Goal: Transaction & Acquisition: Purchase product/service

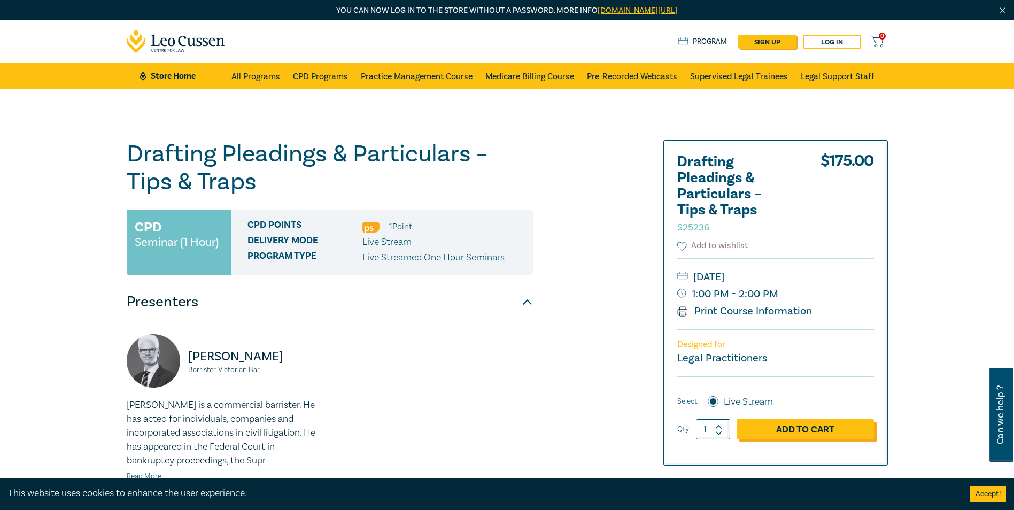
click at [788, 429] on link "Add to Cart" at bounding box center [804, 429] width 137 height 20
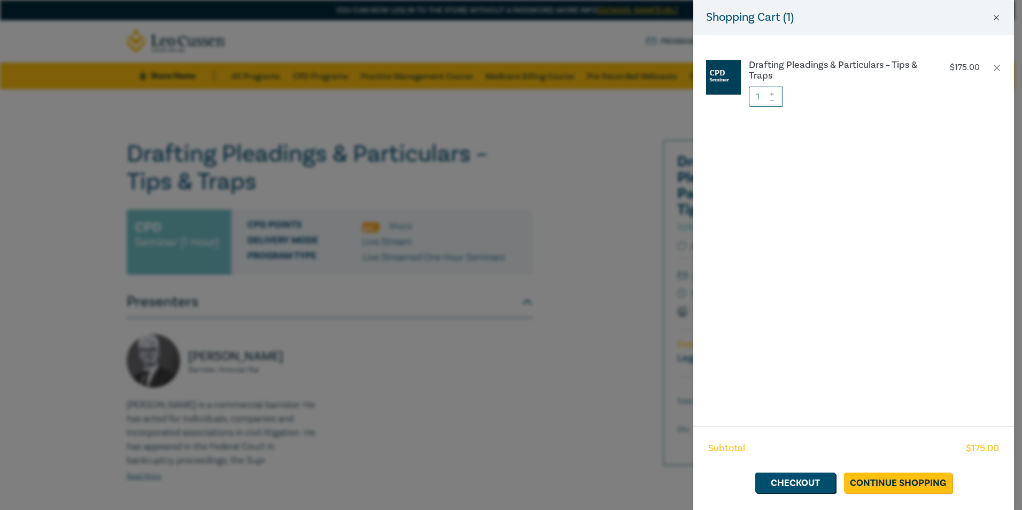
click at [995, 12] on div "Shopping Cart ( 1 )" at bounding box center [853, 17] width 321 height 35
click at [994, 15] on button "Close" at bounding box center [996, 18] width 10 height 10
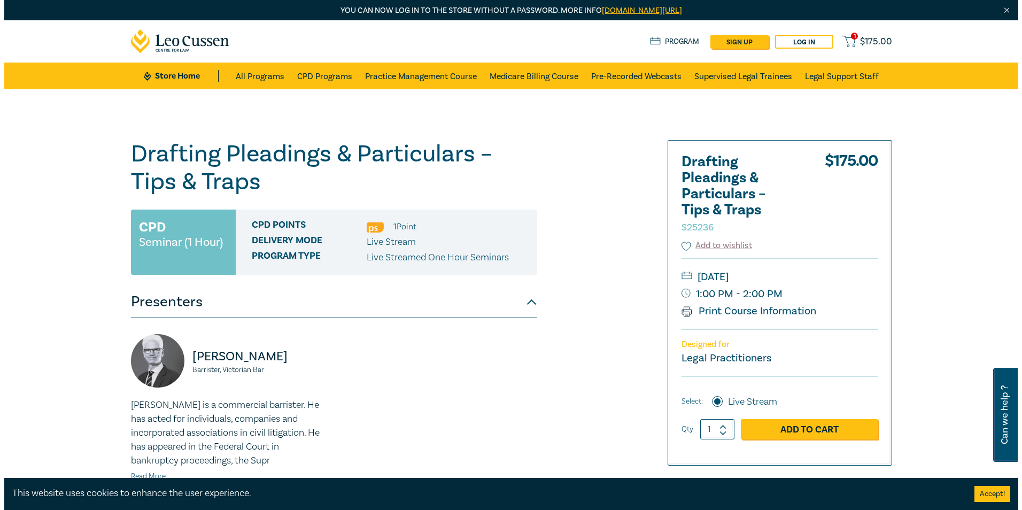
scroll to position [53, 0]
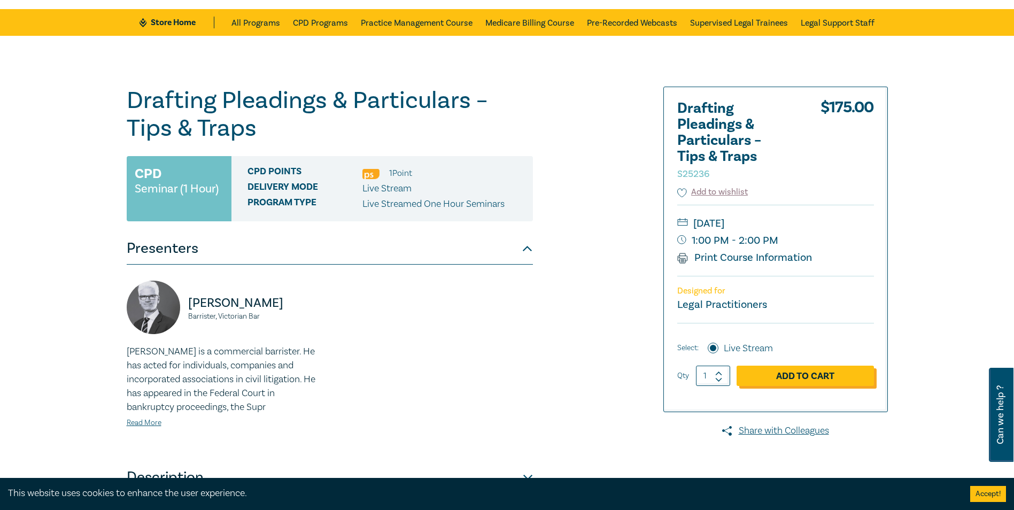
click at [789, 375] on link "Add to Cart" at bounding box center [804, 376] width 137 height 20
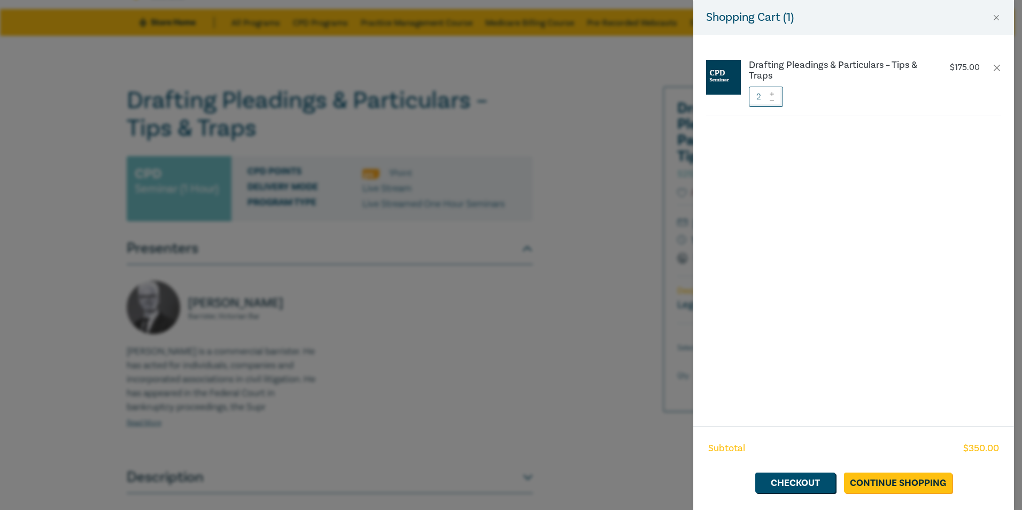
click at [770, 101] on icon at bounding box center [771, 100] width 7 height 4
click at [780, 485] on link "Checkout" at bounding box center [795, 482] width 80 height 20
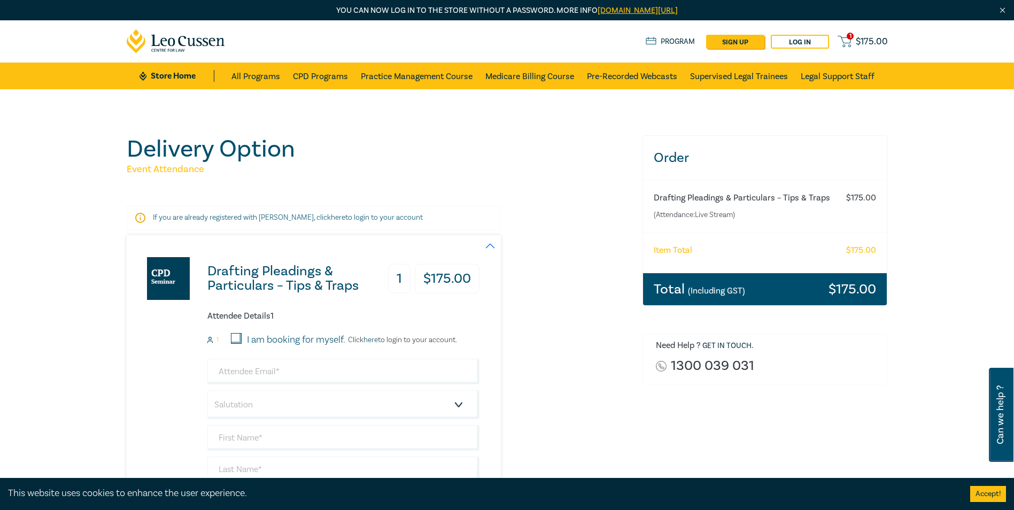
click at [828, 293] on div "Total (Including GST) $ 175.00" at bounding box center [765, 289] width 244 height 32
click at [686, 297] on div "Total (Including GST) $ 175.00" at bounding box center [765, 289] width 244 height 32
click at [817, 288] on div "Total (Including GST) $ 175.00" at bounding box center [765, 289] width 244 height 32
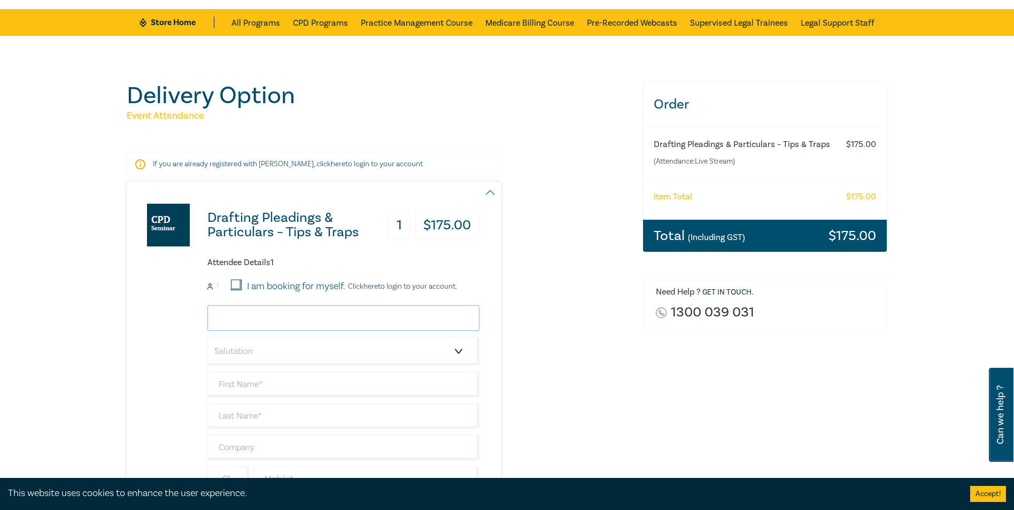
click at [277, 323] on input "email" at bounding box center [343, 318] width 272 height 26
type input "badam@oakbridgelawyers.com.au"
type input "Bahar"
type input "[PERSON_NAME]"
click at [236, 286] on input "I am booking for myself." at bounding box center [236, 284] width 11 height 11
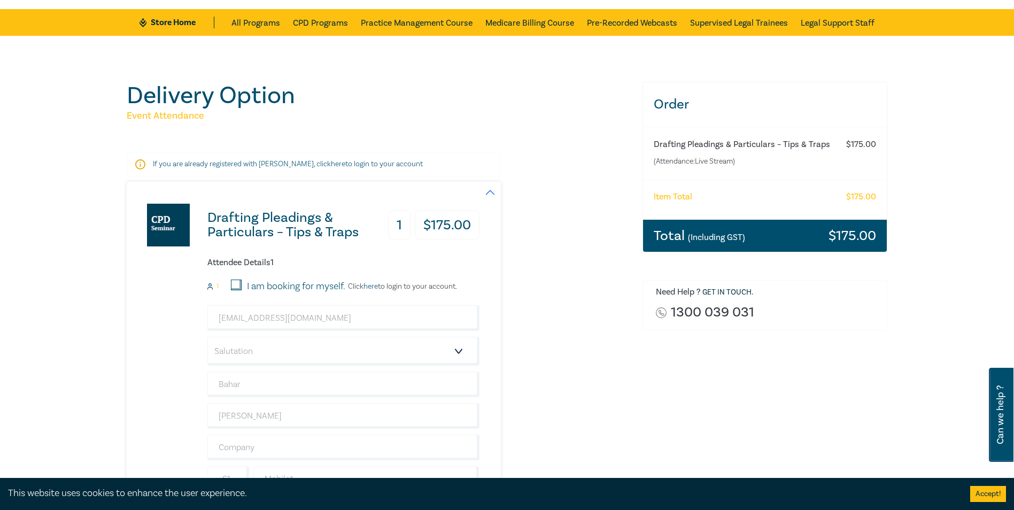
checkbox input "true"
click at [400, 290] on p "Click here to login to your account." at bounding box center [401, 286] width 112 height 9
click at [400, 286] on p "Click here to login to your account." at bounding box center [401, 286] width 112 height 9
click at [399, 286] on p "Click here to login to your account." at bounding box center [401, 286] width 112 height 9
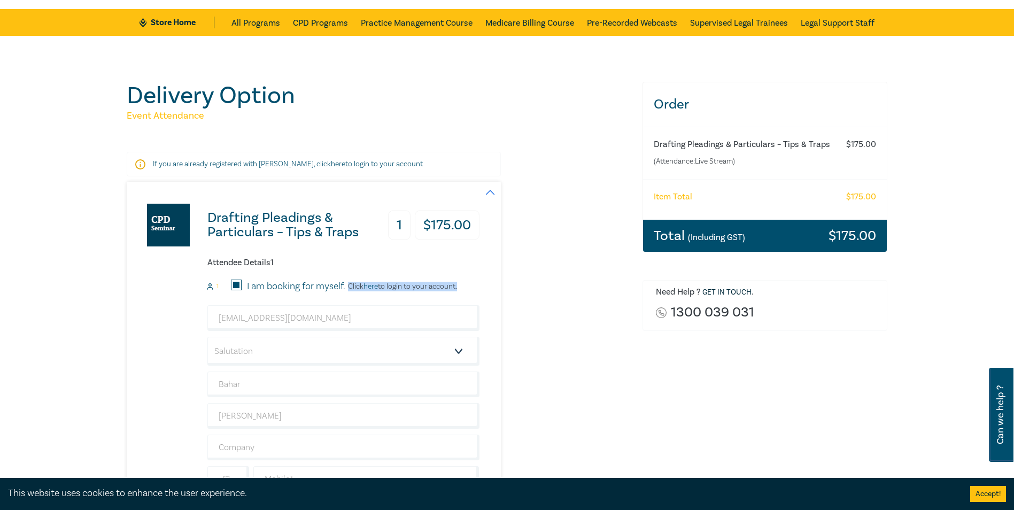
click at [398, 286] on p "Click here to login to your account." at bounding box center [401, 286] width 112 height 9
click at [319, 351] on select "Salutation Mr. Mrs. Ms. Miss Dr. Prof. Other" at bounding box center [343, 351] width 272 height 29
select select "Miss"
click at [207, 337] on select "Salutation Mr. Mrs. Ms. Miss Dr. Prof. Other" at bounding box center [343, 351] width 272 height 29
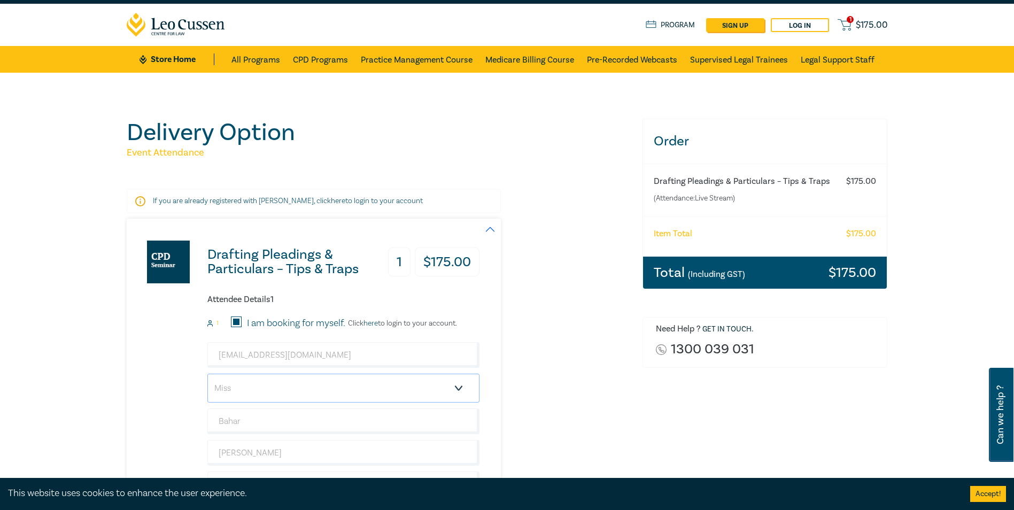
scroll to position [0, 0]
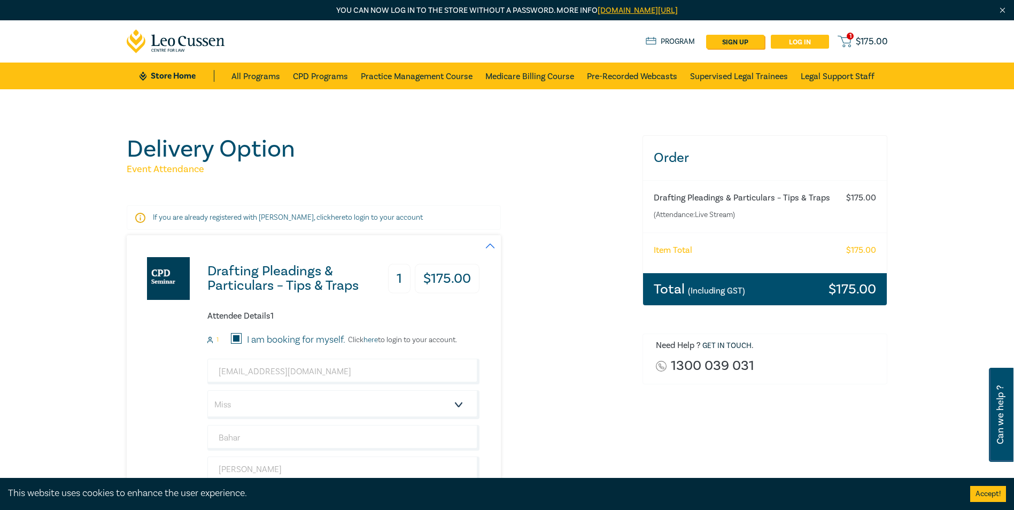
click at [798, 44] on link "Log in" at bounding box center [800, 42] width 58 height 14
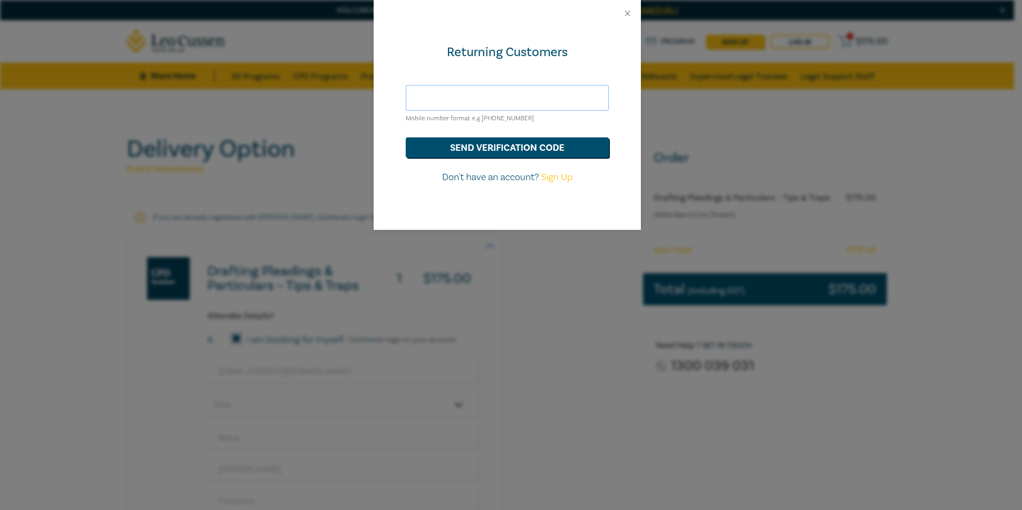
click at [434, 99] on input "text" at bounding box center [507, 98] width 203 height 26
click at [478, 145] on button "send verification code" at bounding box center [507, 147] width 203 height 20
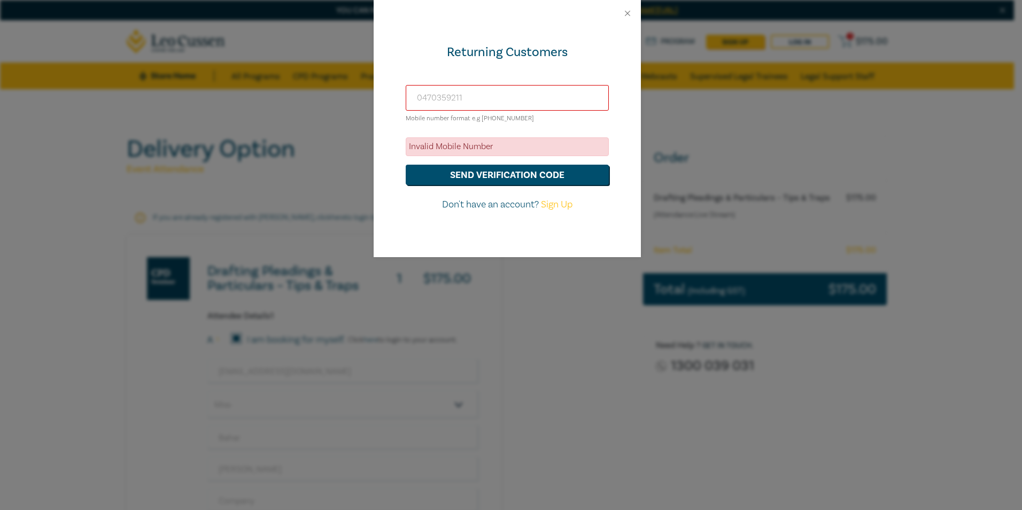
click at [421, 97] on input "0470359211" at bounding box center [507, 98] width 203 height 26
click at [477, 175] on button "send verification code" at bounding box center [507, 175] width 203 height 20
click at [413, 98] on input "61470359211" at bounding box center [507, 98] width 203 height 26
type input "+61470359211"
click at [472, 171] on button "send verification code" at bounding box center [507, 175] width 203 height 20
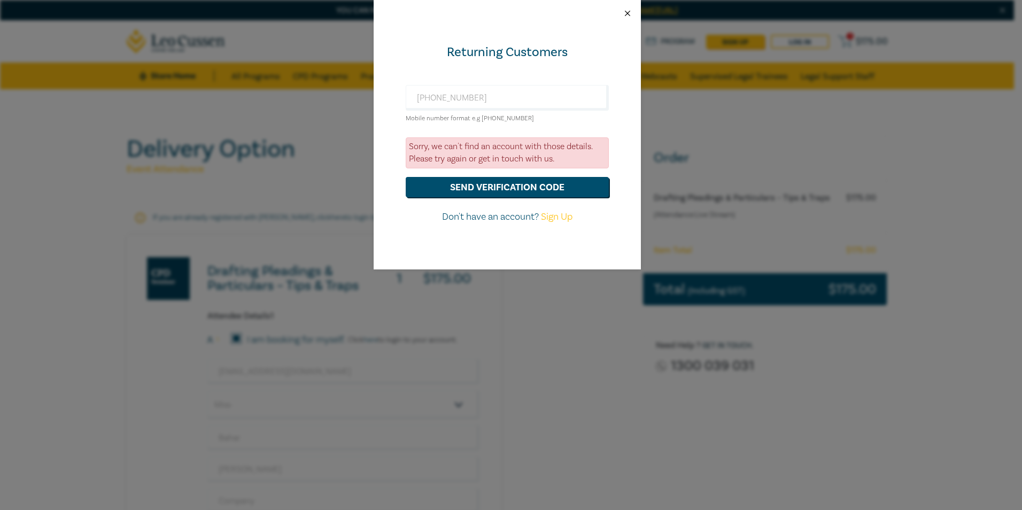
click at [632, 10] on button "Close" at bounding box center [628, 14] width 10 height 10
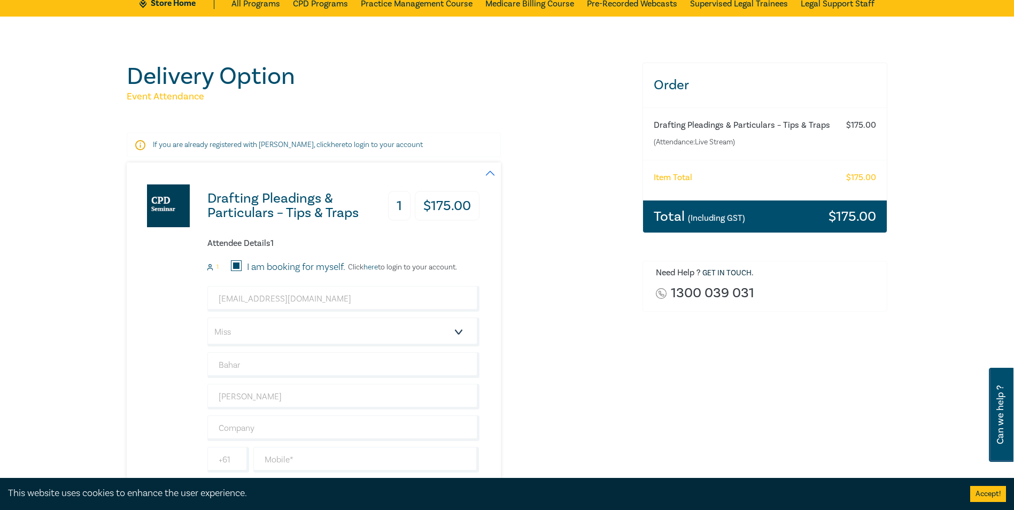
scroll to position [53, 0]
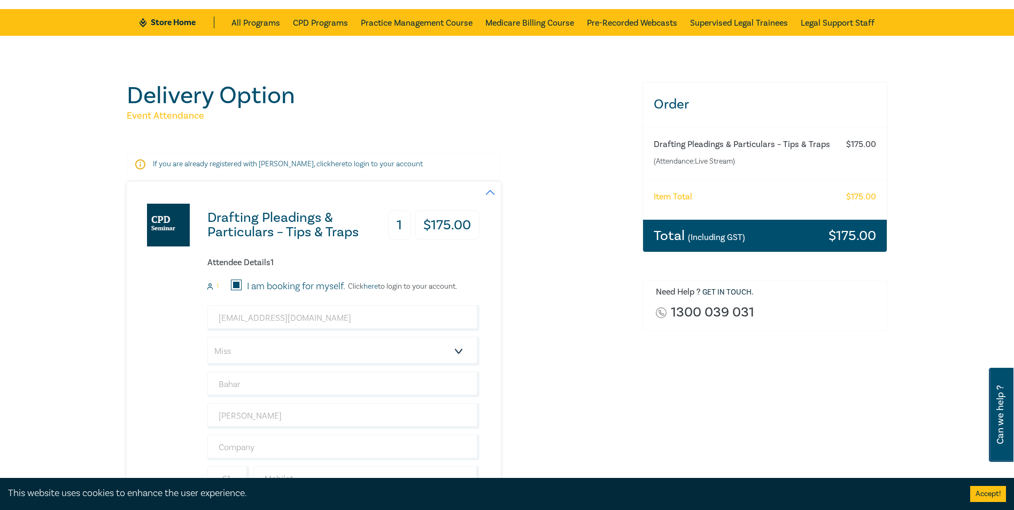
click at [232, 434] on div "badam@oakbridgelawyers.com.au Salutation Mr. Mrs. Ms. Miss Dr. Prof. Other Baha…" at bounding box center [343, 414] width 272 height 218
click at [236, 445] on input "text" at bounding box center [343, 447] width 272 height 26
type input "OAKBRIDGE LAWYERS PTY LTD"
drag, startPoint x: 1014, startPoint y: 168, endPoint x: 1015, endPoint y: 195, distance: 26.7
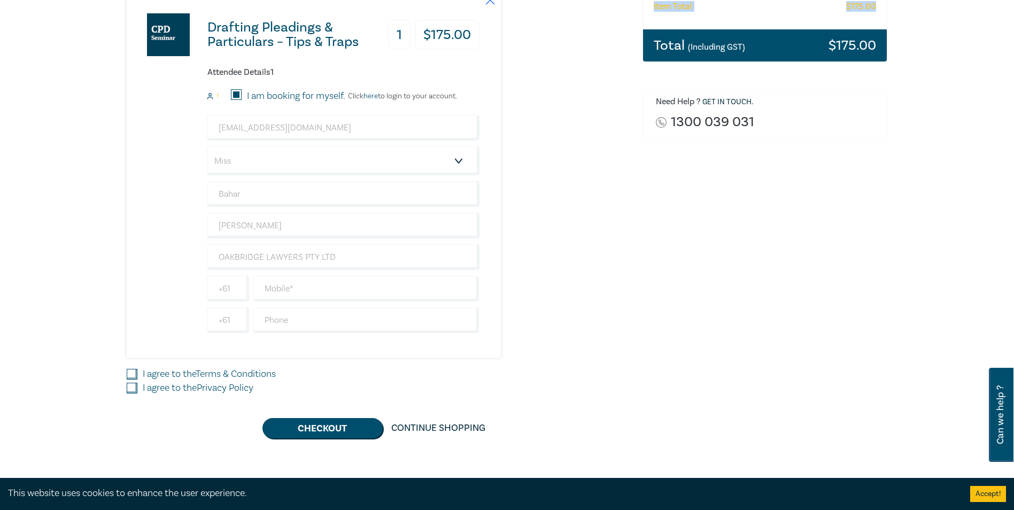
scroll to position [247, 0]
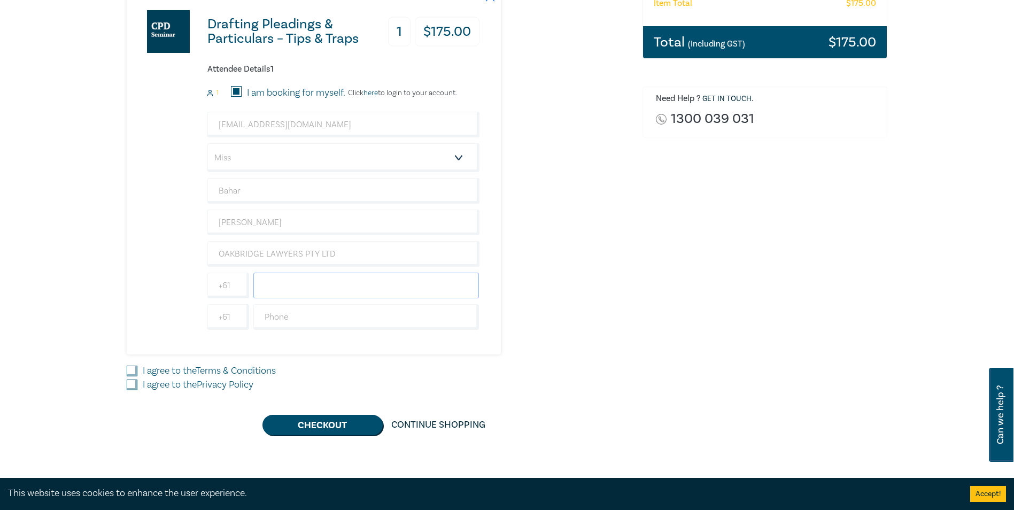
click at [285, 285] on input "text" at bounding box center [366, 286] width 226 height 26
click at [269, 285] on input "0470359211" at bounding box center [366, 286] width 226 height 26
type input "470359211"
click at [615, 294] on div "Drafting Pleadings & Particulars – Tips & Traps 1 $ 175.00 Attendee Details 1 1…" at bounding box center [378, 171] width 503 height 366
drag, startPoint x: 134, startPoint y: 369, endPoint x: 131, endPoint y: 382, distance: 13.2
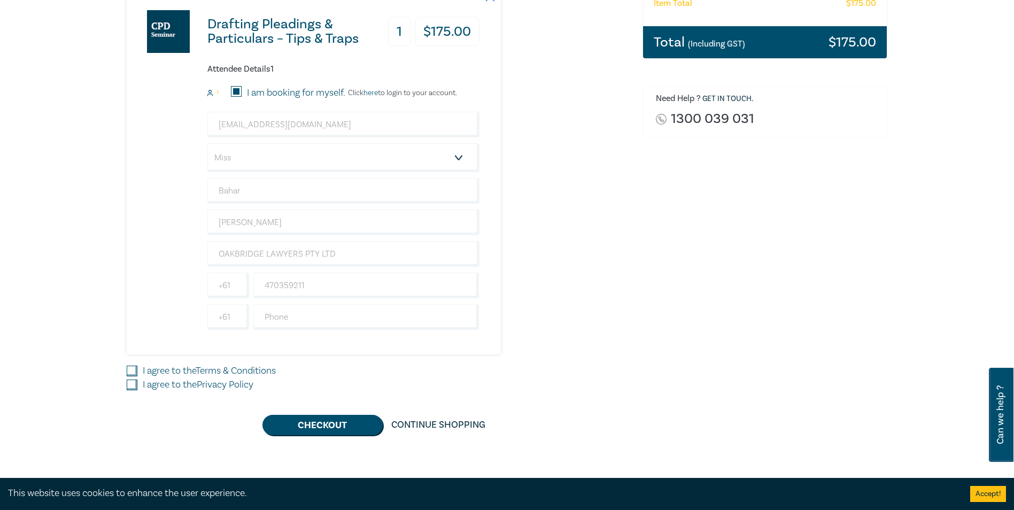
click at [134, 370] on input "I agree to the Terms & Conditions" at bounding box center [132, 371] width 11 height 11
checkbox input "true"
click at [130, 384] on input "I agree to the Privacy Policy" at bounding box center [132, 384] width 11 height 11
checkbox input "true"
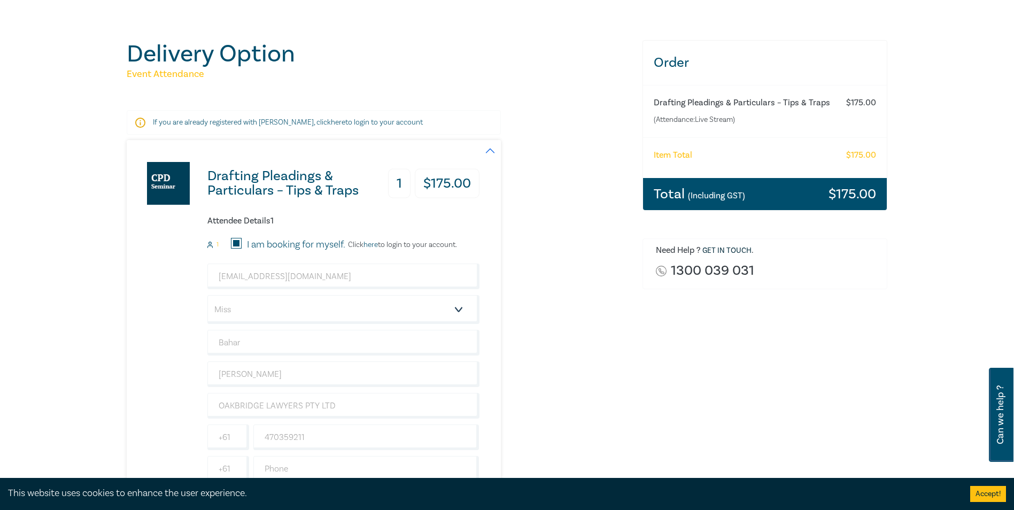
scroll to position [89, 0]
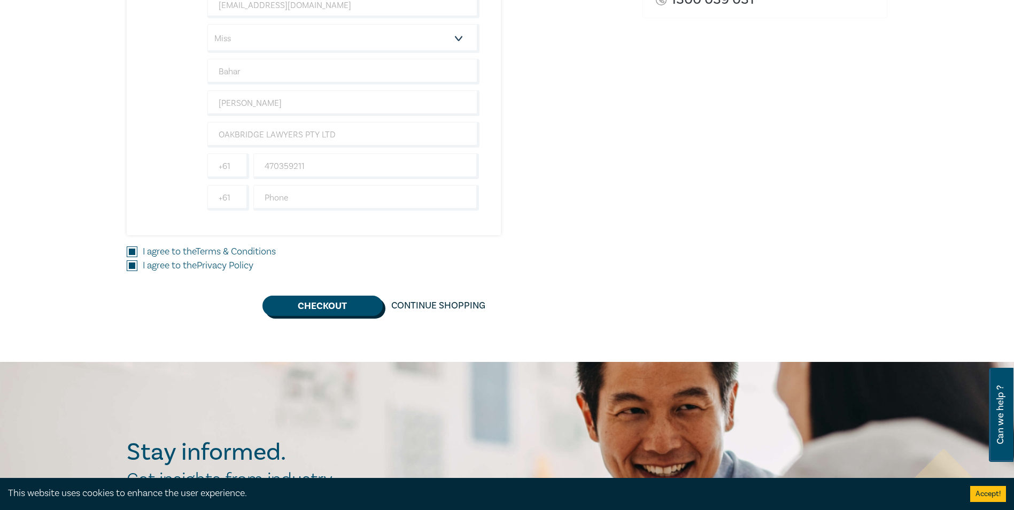
click at [327, 304] on button "Checkout" at bounding box center [322, 306] width 120 height 20
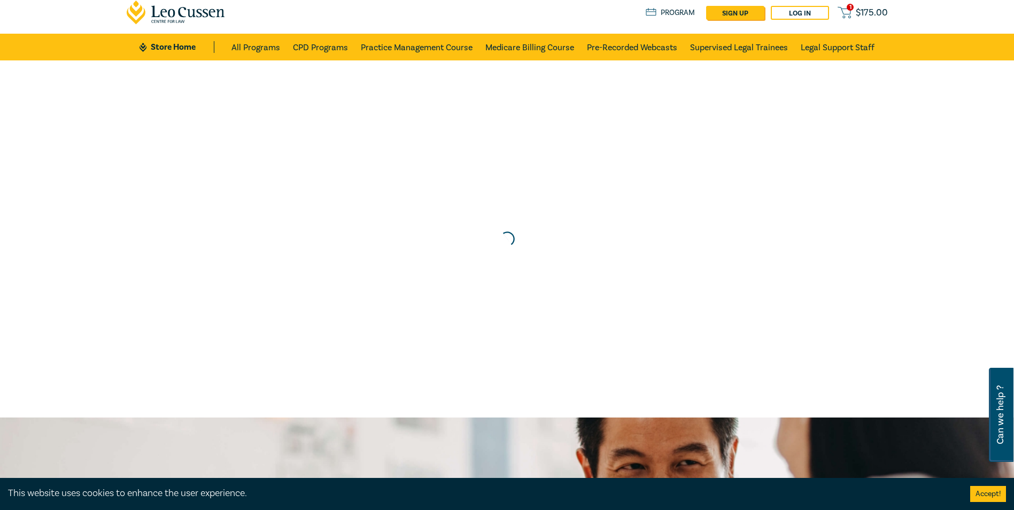
scroll to position [0, 0]
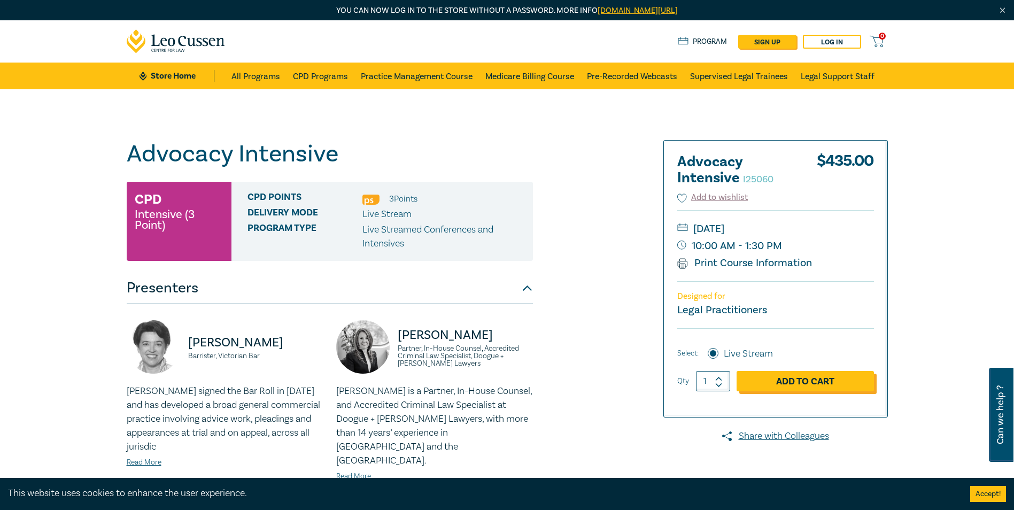
click at [818, 386] on link "Add to Cart" at bounding box center [804, 381] width 137 height 20
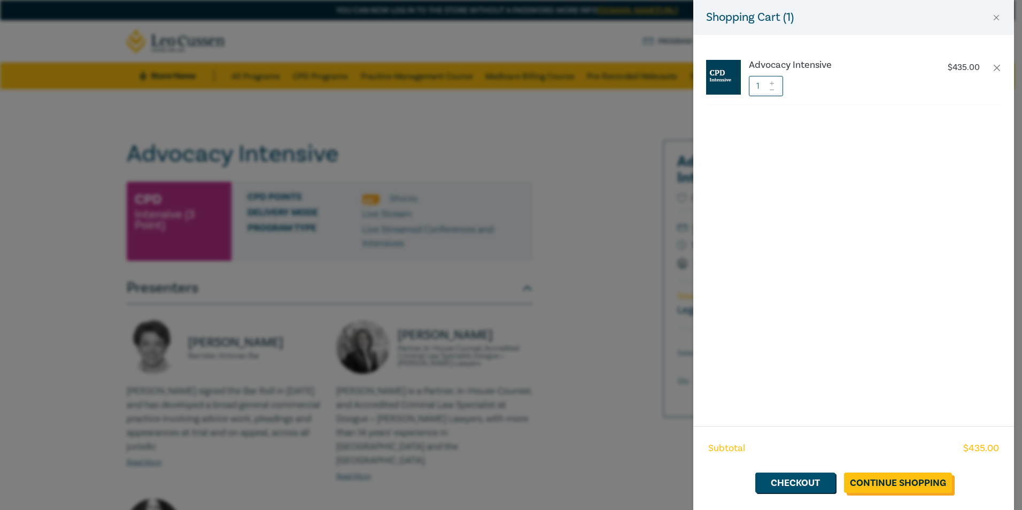
click at [864, 485] on link "Continue Shopping" at bounding box center [898, 482] width 108 height 20
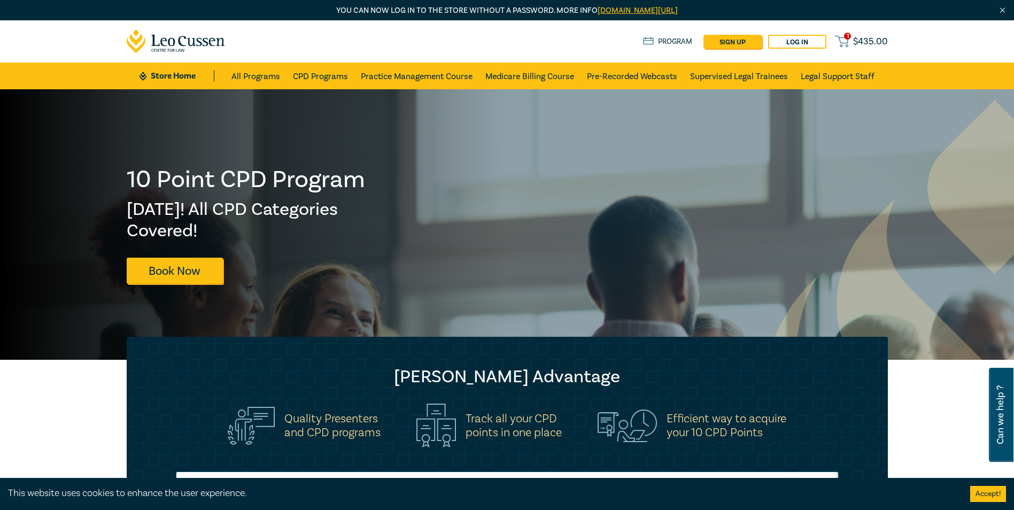
click at [860, 43] on span "$ 435.00" at bounding box center [870, 42] width 35 height 12
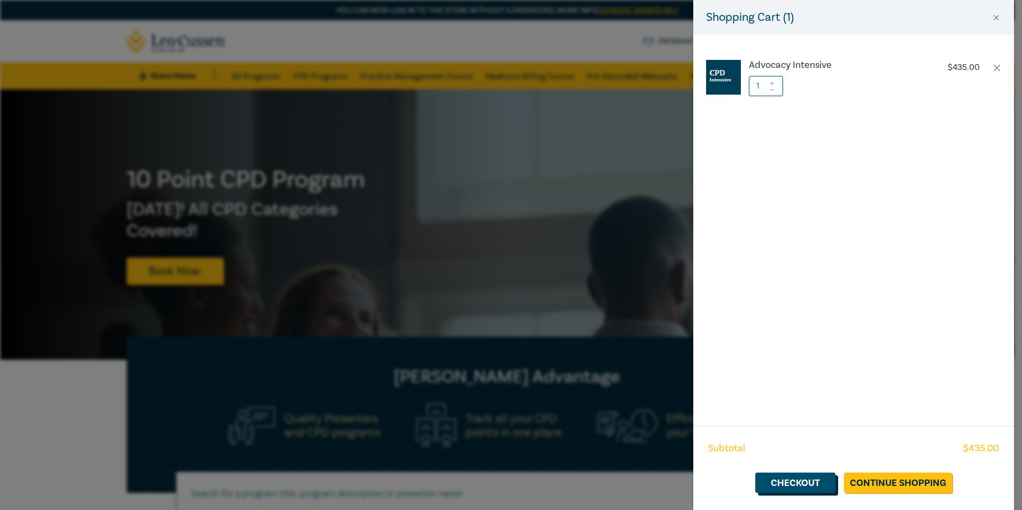
click at [791, 491] on link "Checkout" at bounding box center [795, 482] width 80 height 20
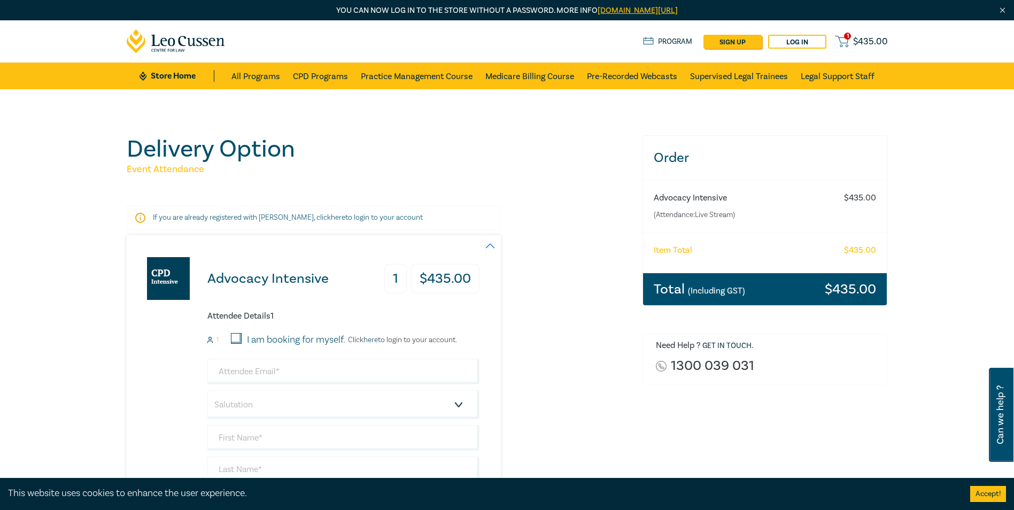
click at [237, 338] on input "I am booking for myself." at bounding box center [236, 338] width 11 height 11
checkbox input "true"
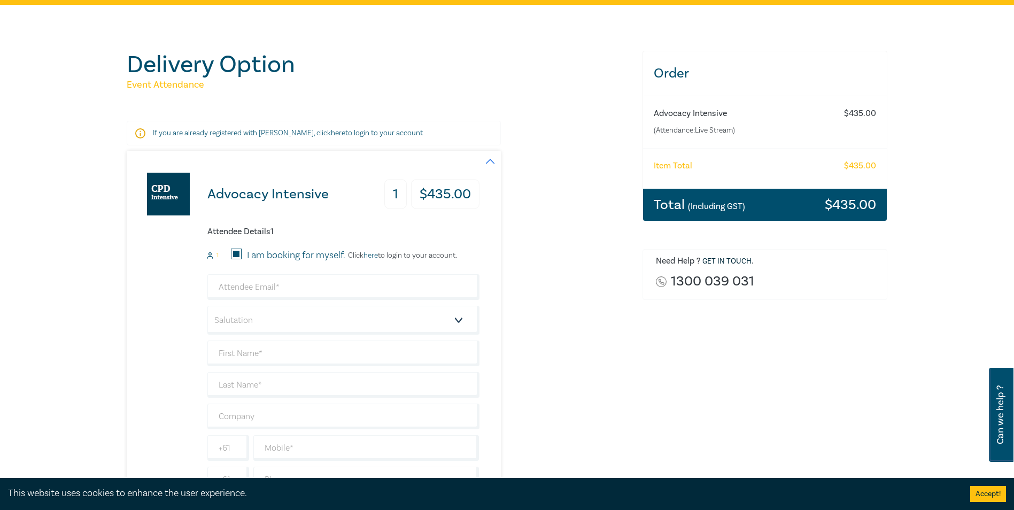
scroll to position [107, 0]
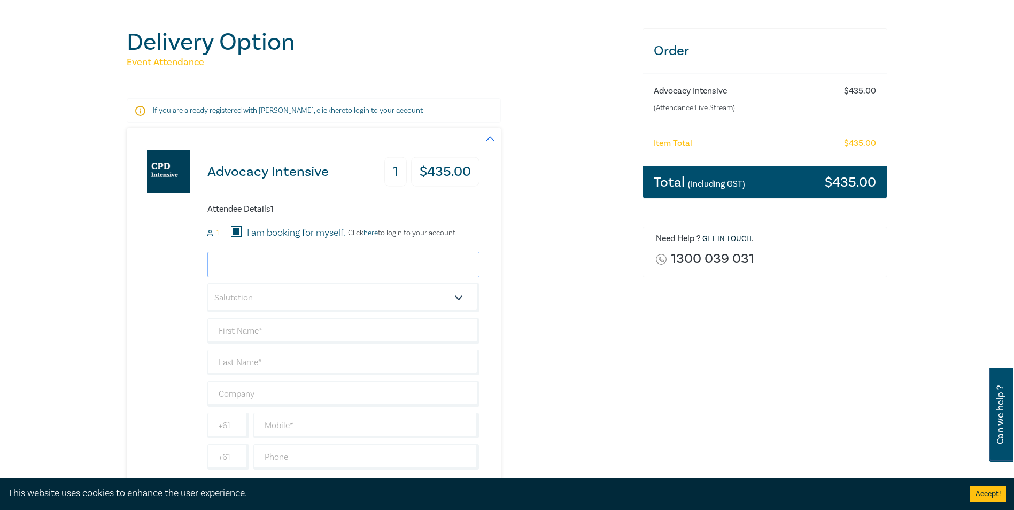
click at [244, 265] on input "email" at bounding box center [343, 265] width 272 height 26
type input "badam@oakbridgelawyers.com.au"
type input "Bahar"
type input "[PERSON_NAME]"
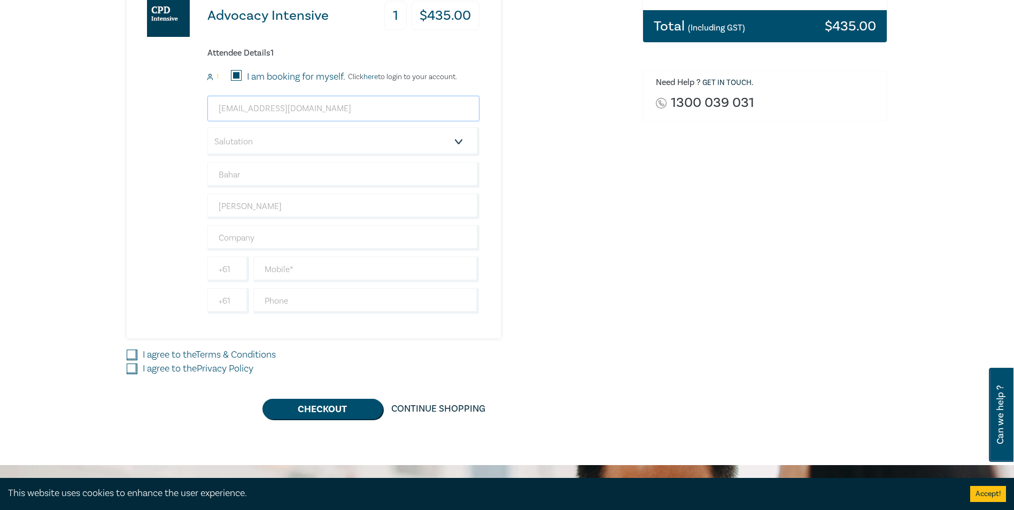
scroll to position [265, 0]
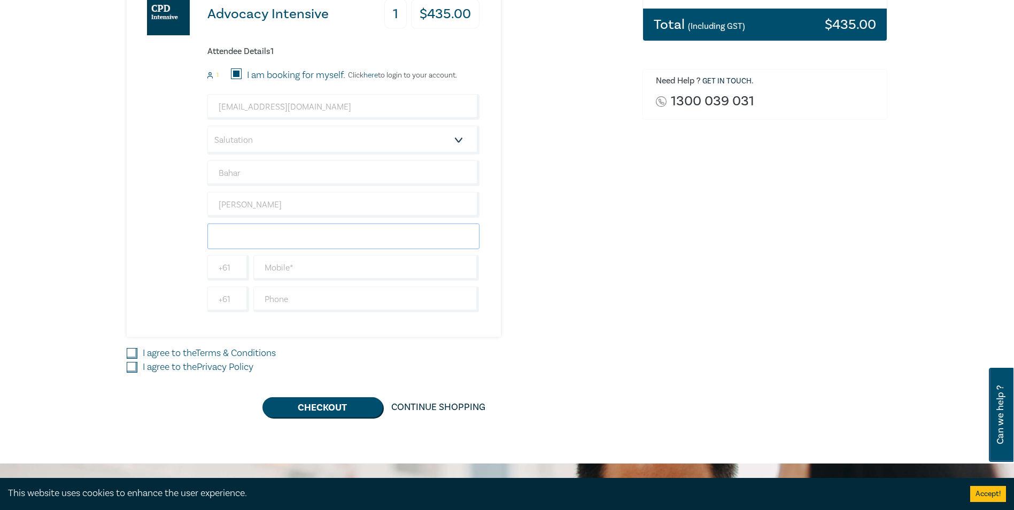
click at [234, 237] on input "text" at bounding box center [343, 236] width 272 height 26
type input "OAKBRIDGE LAWYERS PTY LTD"
click at [281, 269] on input "text" at bounding box center [366, 268] width 226 height 26
drag, startPoint x: 275, startPoint y: 268, endPoint x: 254, endPoint y: 267, distance: 21.4
click at [252, 268] on div "+61470359211" at bounding box center [366, 268] width 230 height 26
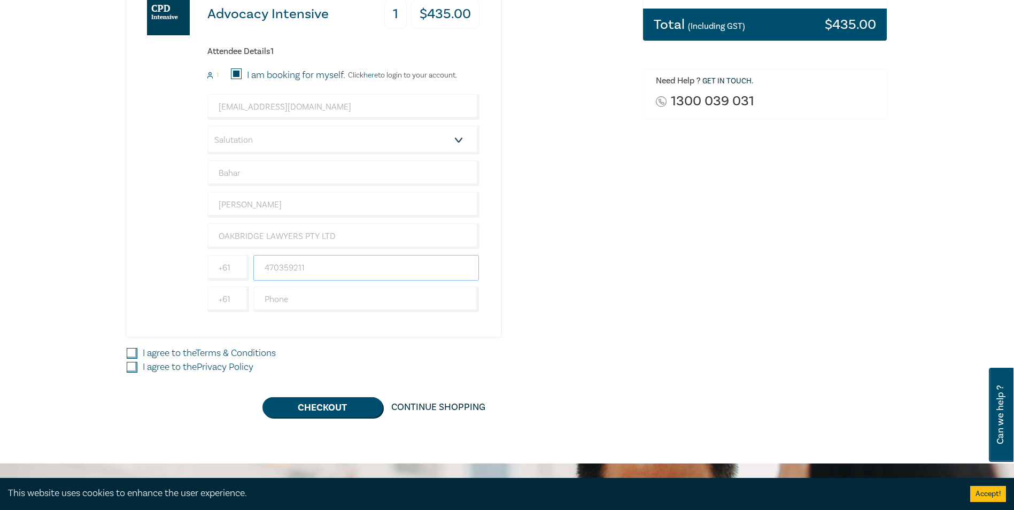
type input "470359211"
click at [127, 351] on input "I agree to the Terms & Conditions" at bounding box center [132, 353] width 11 height 11
checkbox input "true"
click at [130, 370] on input "I agree to the Privacy Policy" at bounding box center [132, 367] width 11 height 11
checkbox input "true"
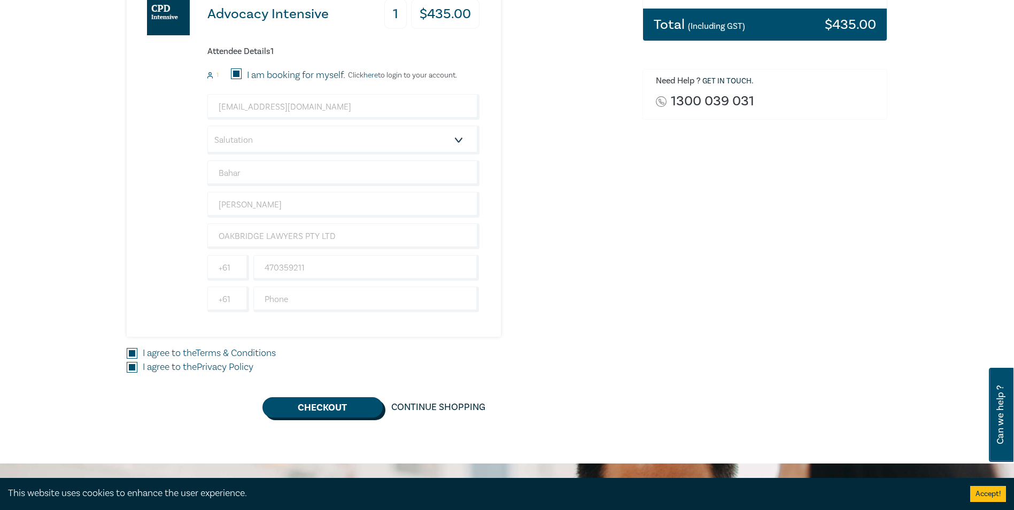
click at [317, 408] on button "Checkout" at bounding box center [322, 407] width 120 height 20
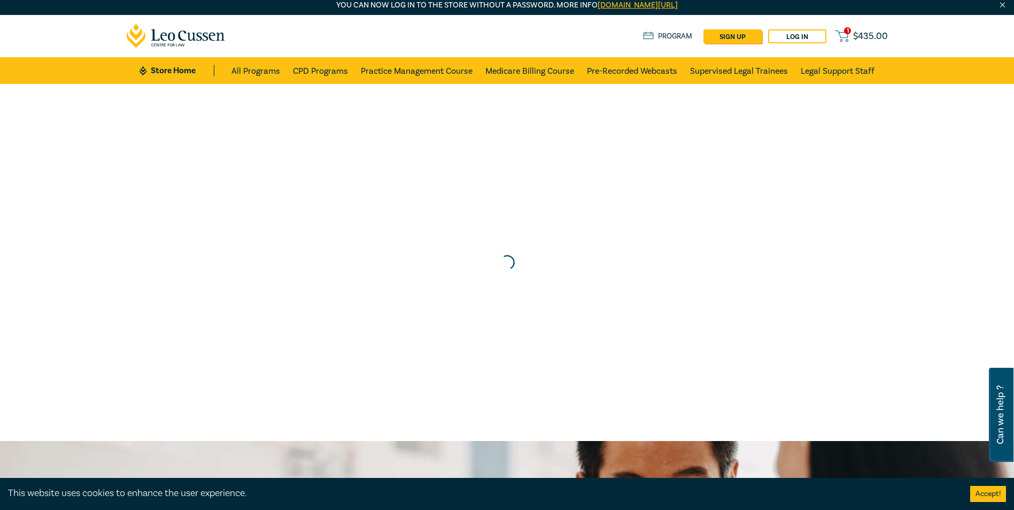
scroll to position [0, 0]
